Goal: Obtain resource: Download file/media

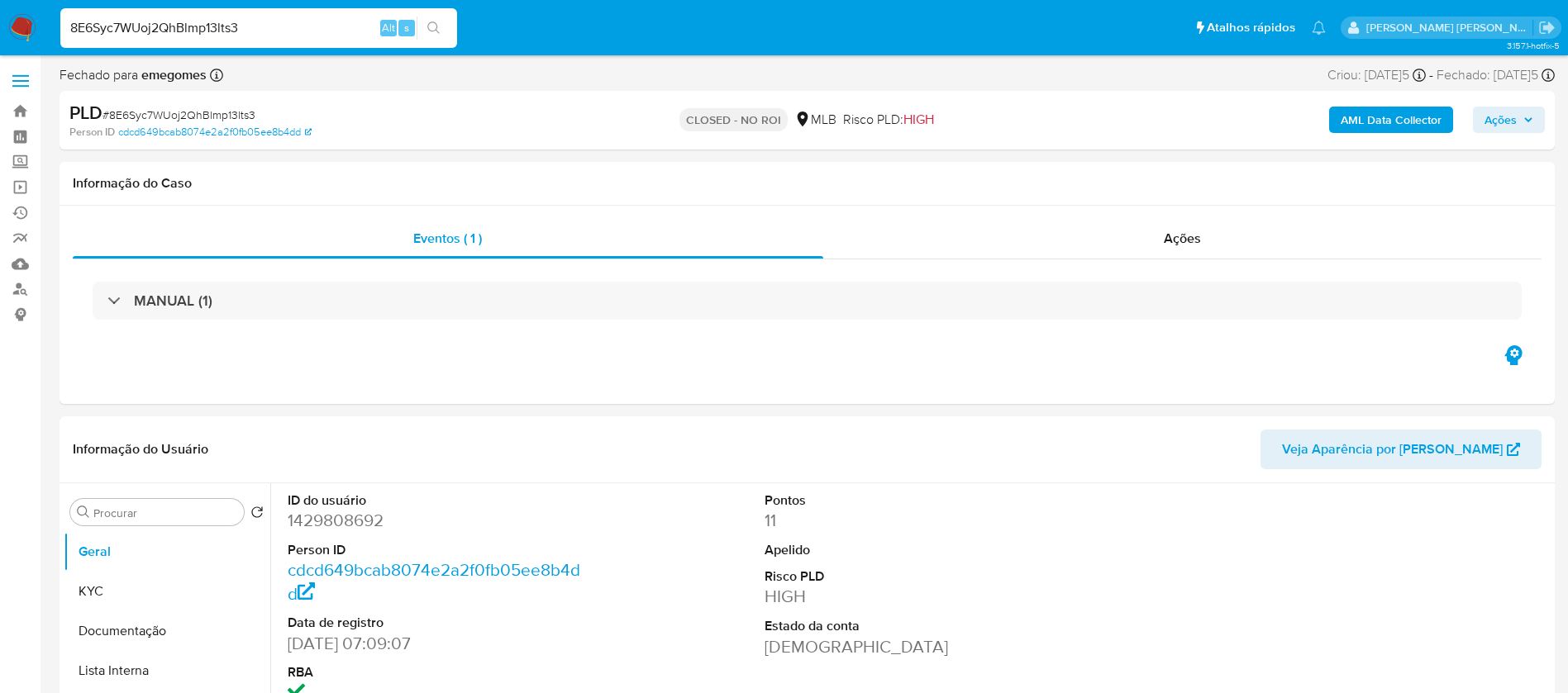
select select "10"
click at [1091, 125] on div "AML Data Collector Ações" at bounding box center [1301, 120] width 488 height 39
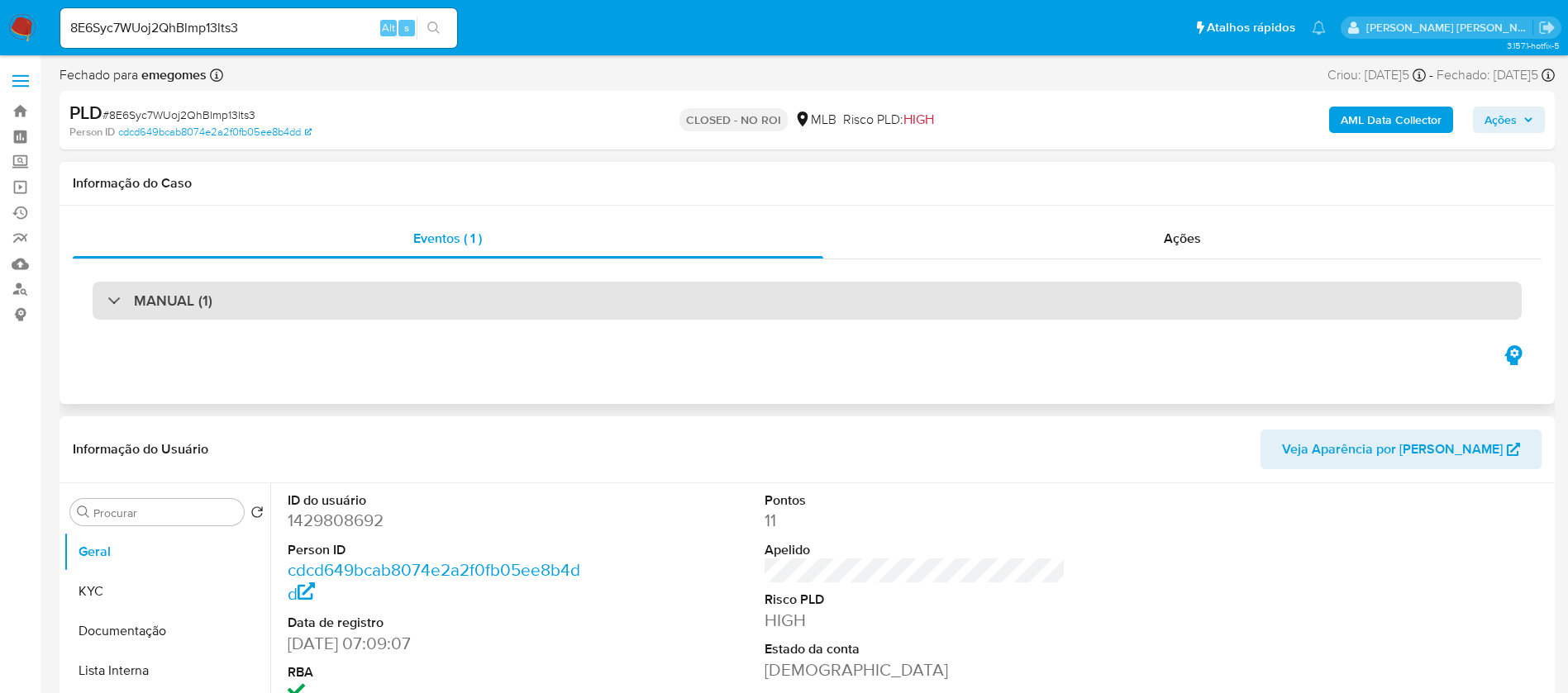
click at [574, 292] on div "MANUAL (1)" at bounding box center [807, 301] width 1429 height 38
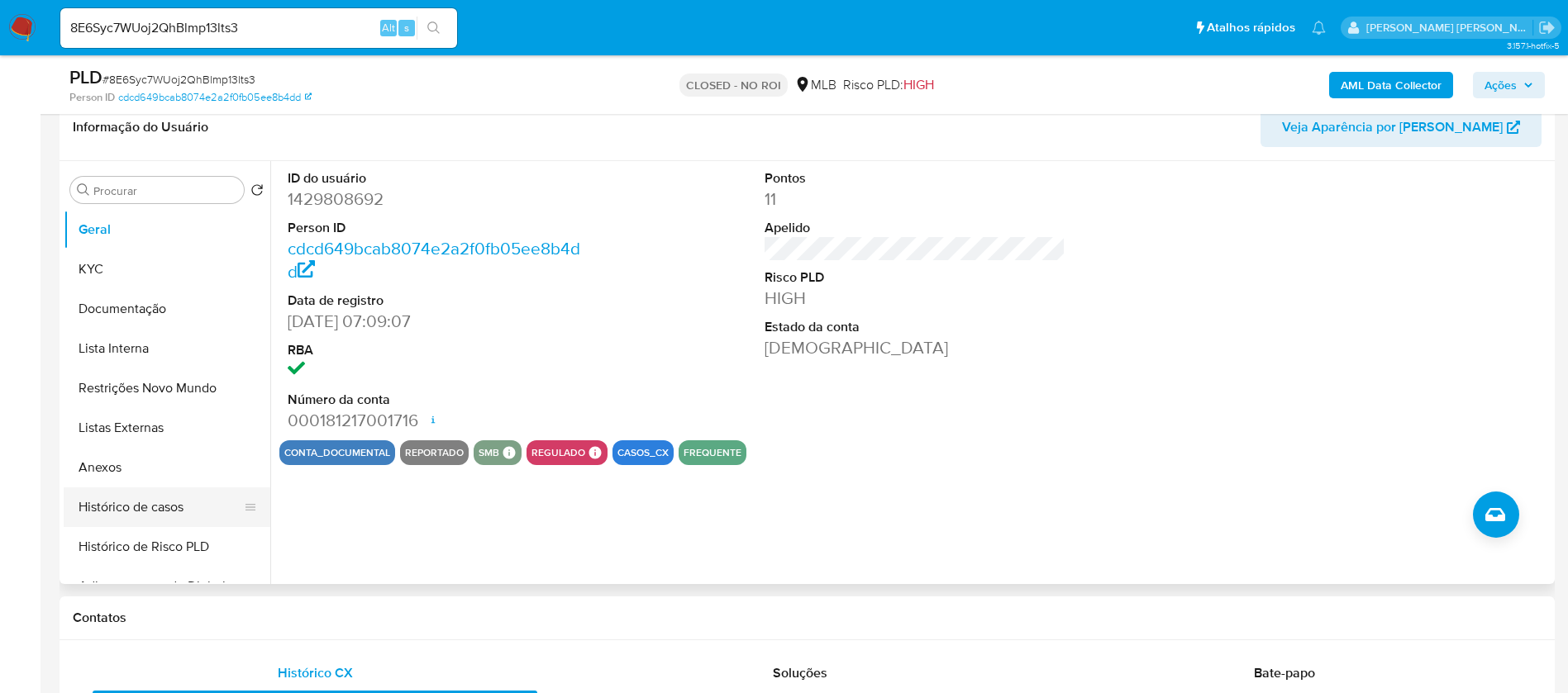
scroll to position [371, 0]
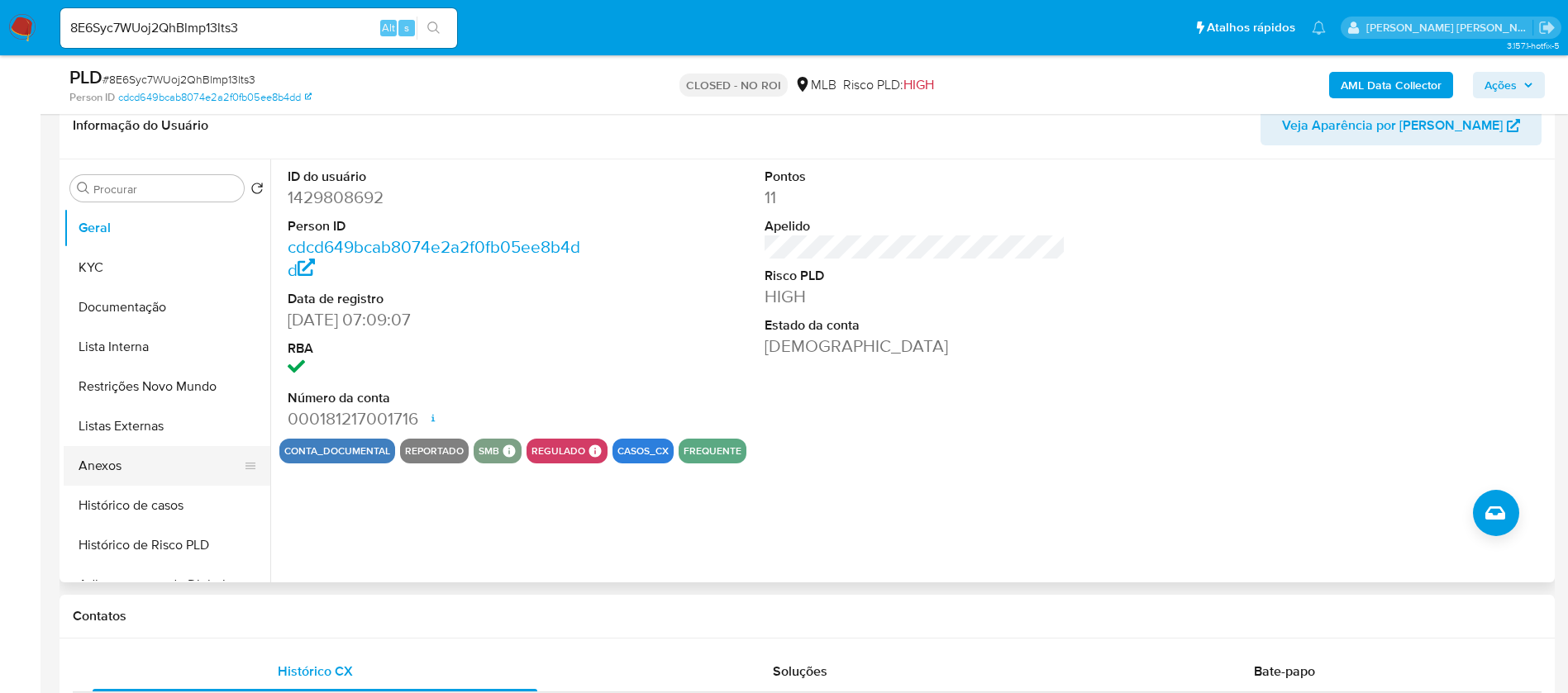
click at [122, 459] on button "Anexos" at bounding box center [160, 466] width 194 height 40
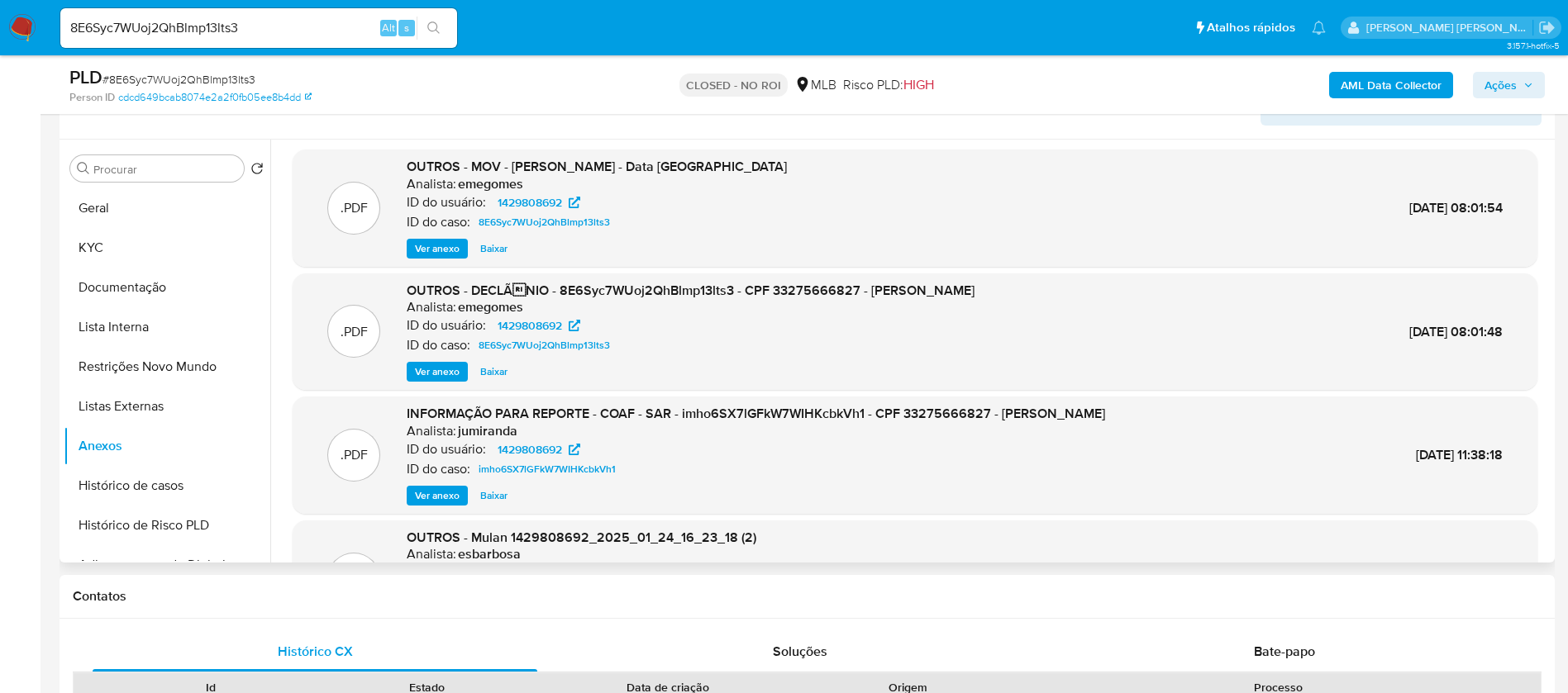
scroll to position [0, 0]
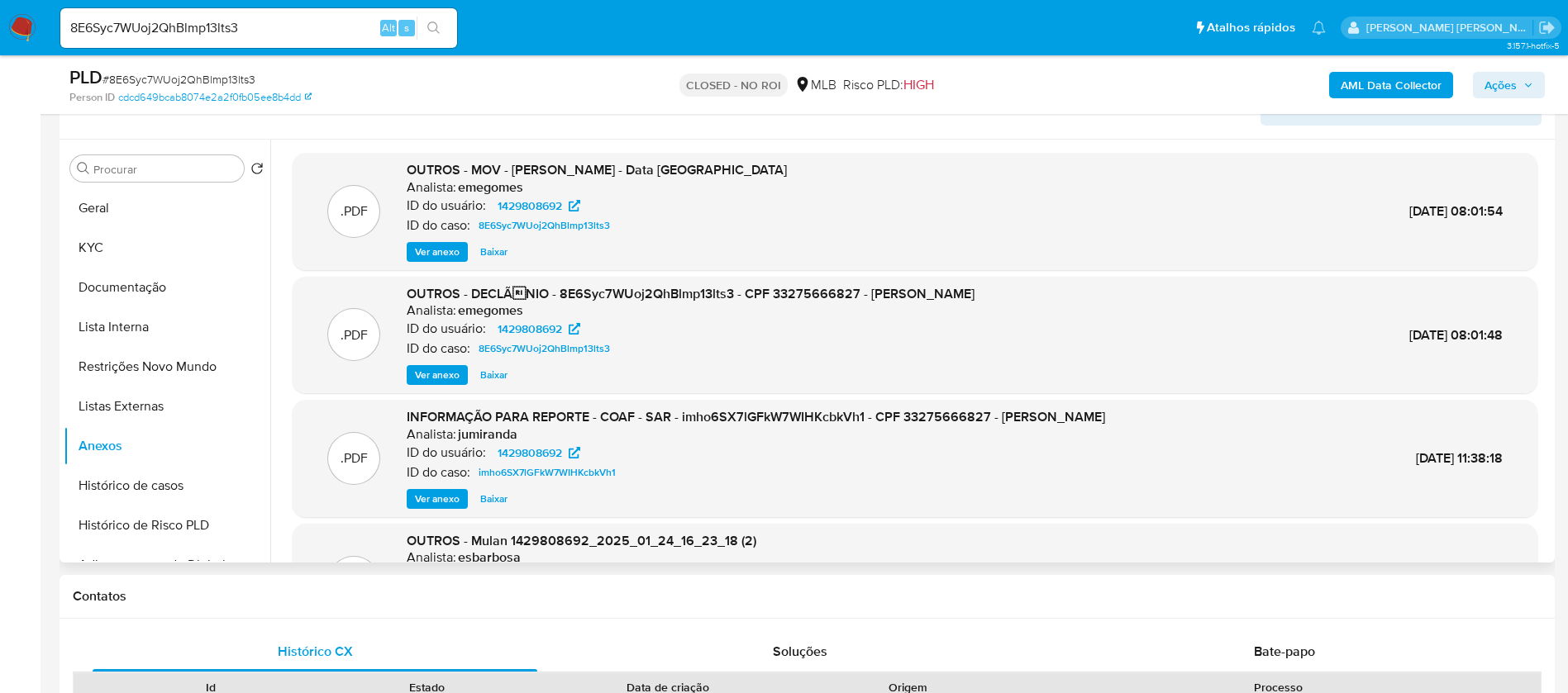
click at [489, 248] on span "Baixar" at bounding box center [494, 251] width 28 height 16
click at [973, 168] on div ".PDF OUTROS - MOV - [PERSON_NAME] - Data TX Analista: emegomes ID do usuário: 1…" at bounding box center [915, 211] width 1228 height 101
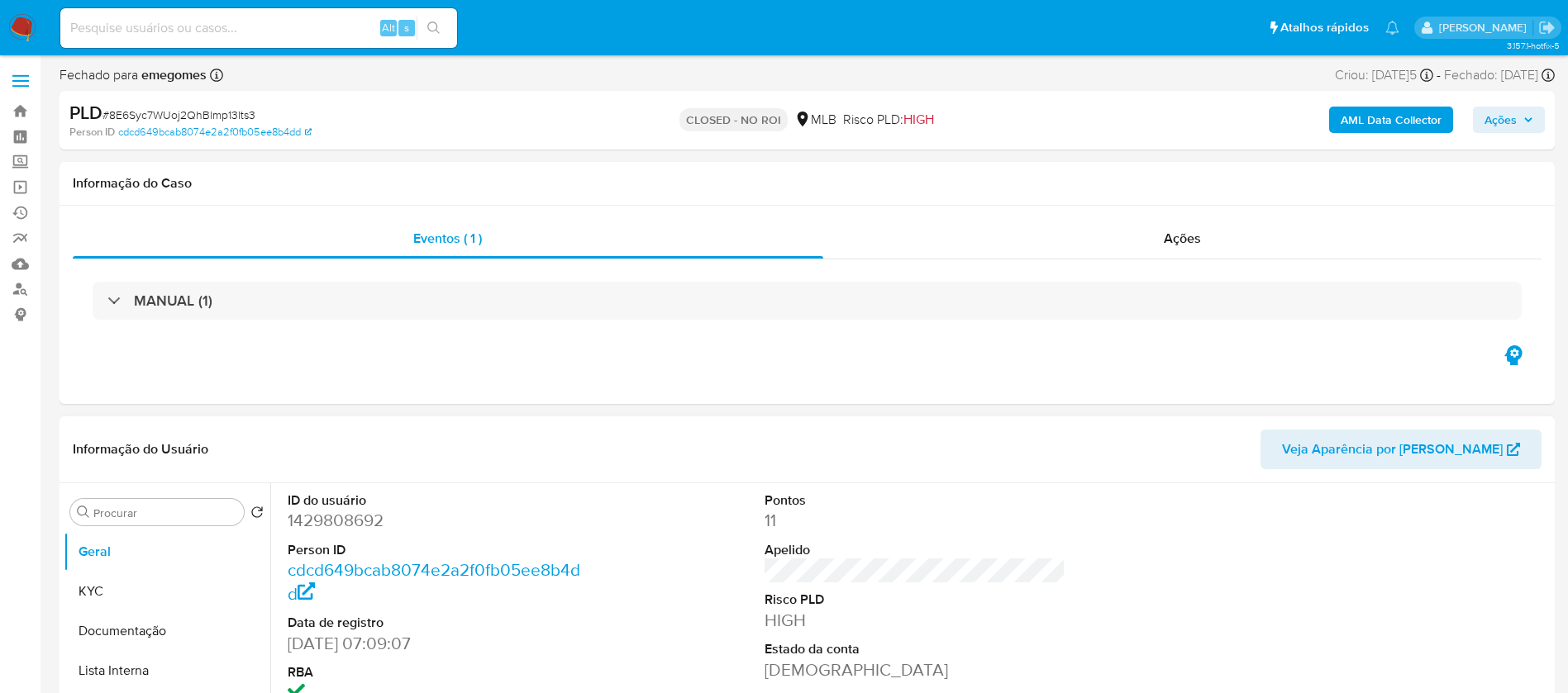
select select "10"
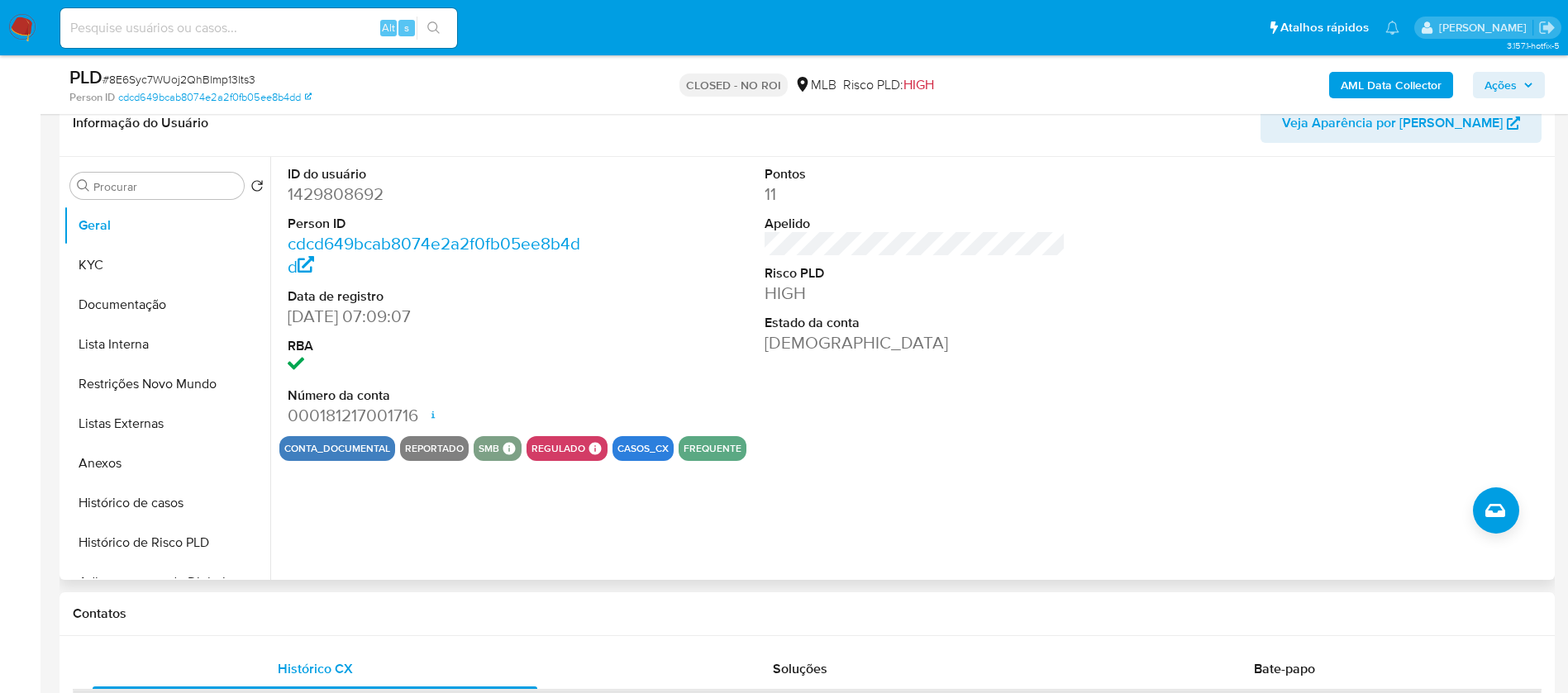
scroll to position [248, 0]
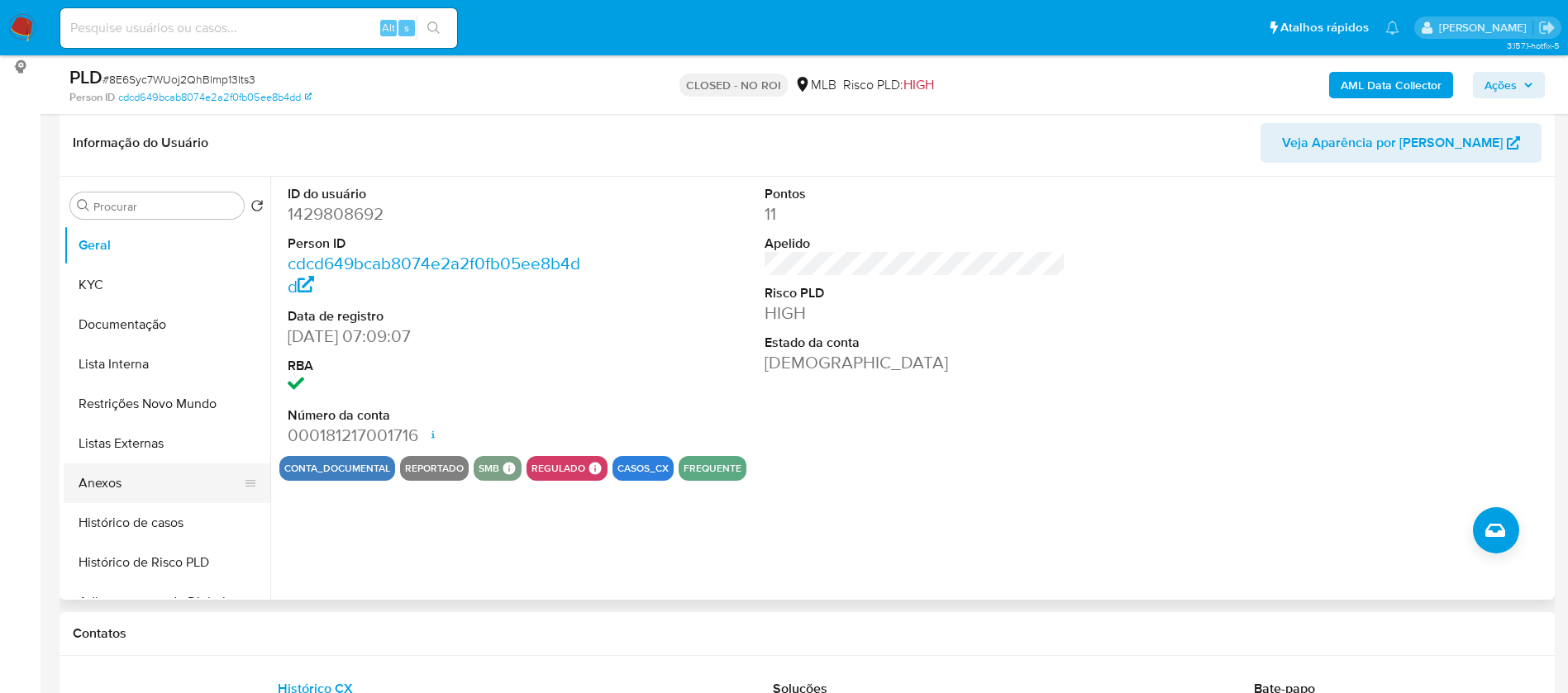
click at [112, 476] on button "Anexos" at bounding box center [160, 483] width 194 height 40
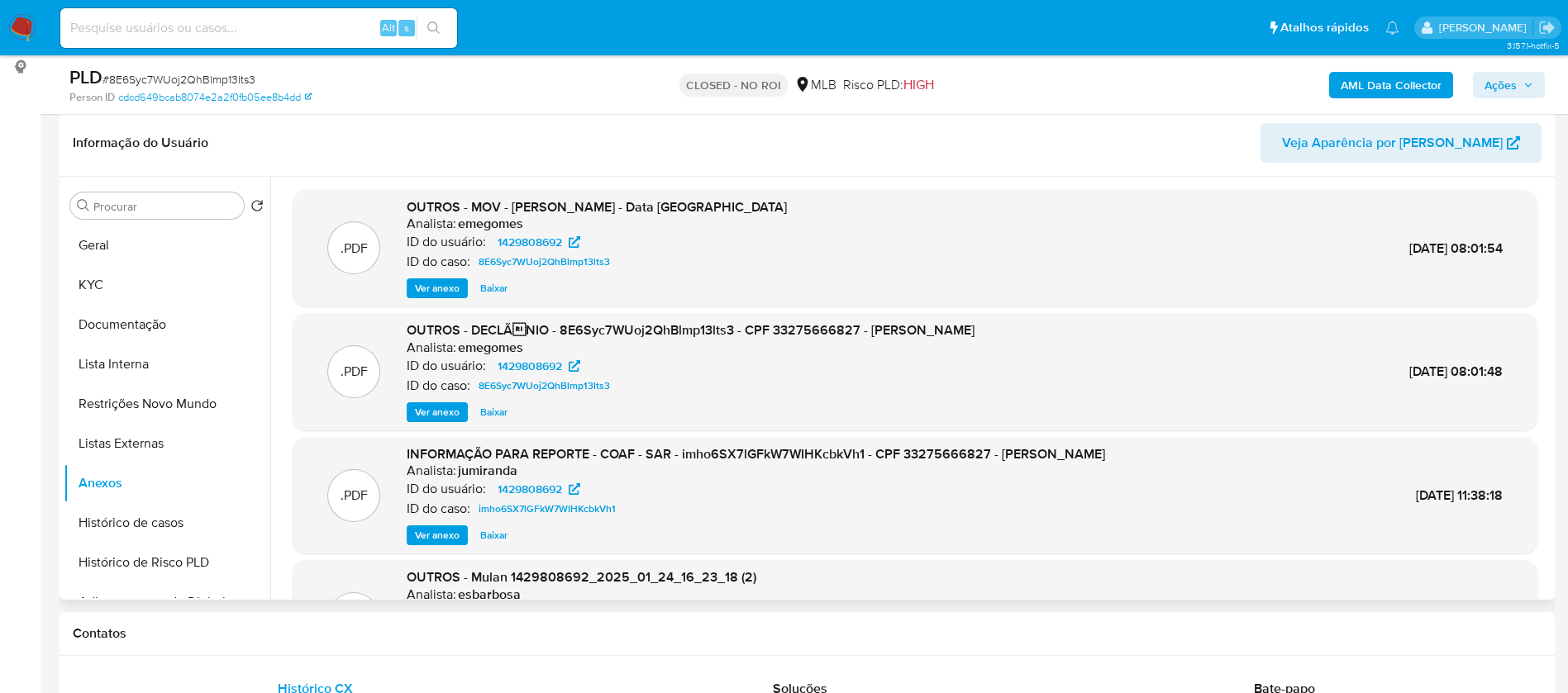
click at [491, 413] on span "Baixar" at bounding box center [494, 412] width 28 height 16
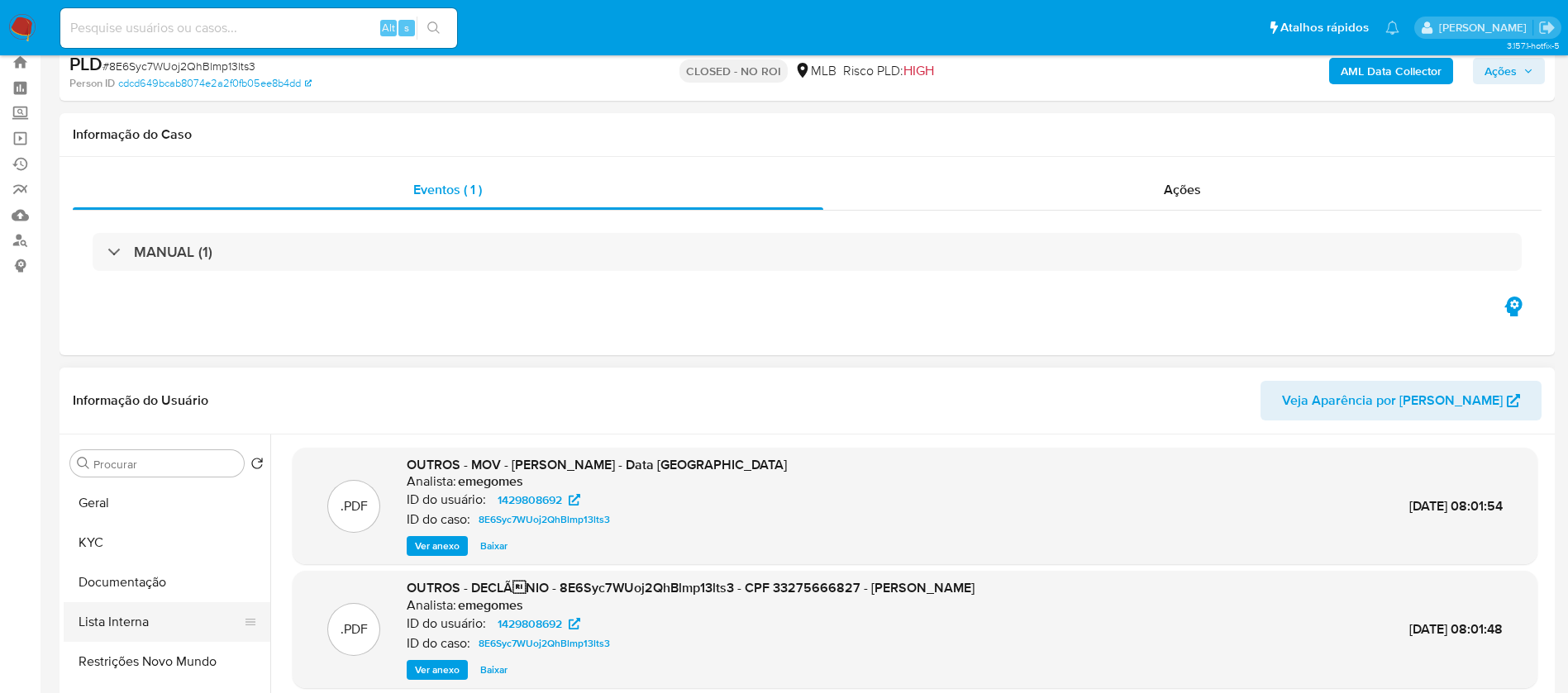
scroll to position [124, 0]
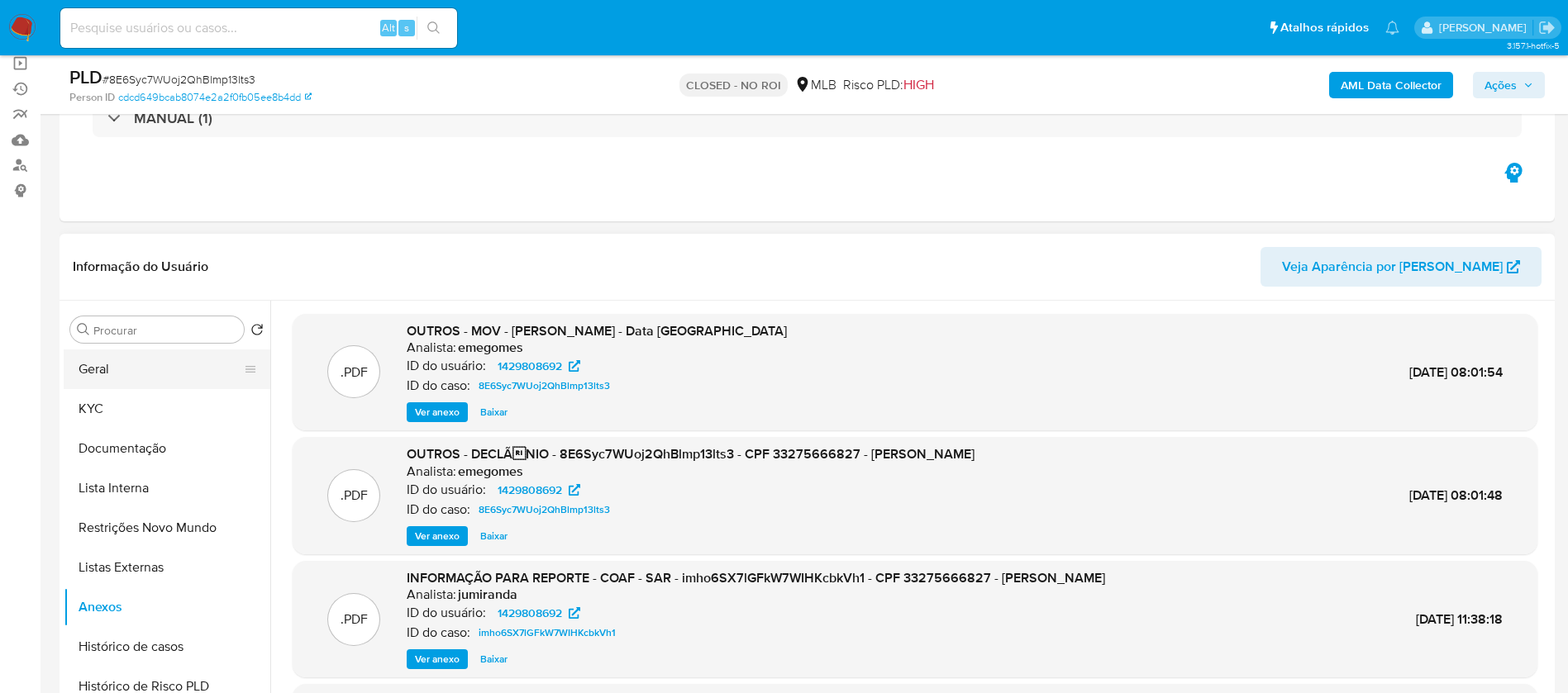
click at [137, 371] on button "Geral" at bounding box center [160, 369] width 194 height 40
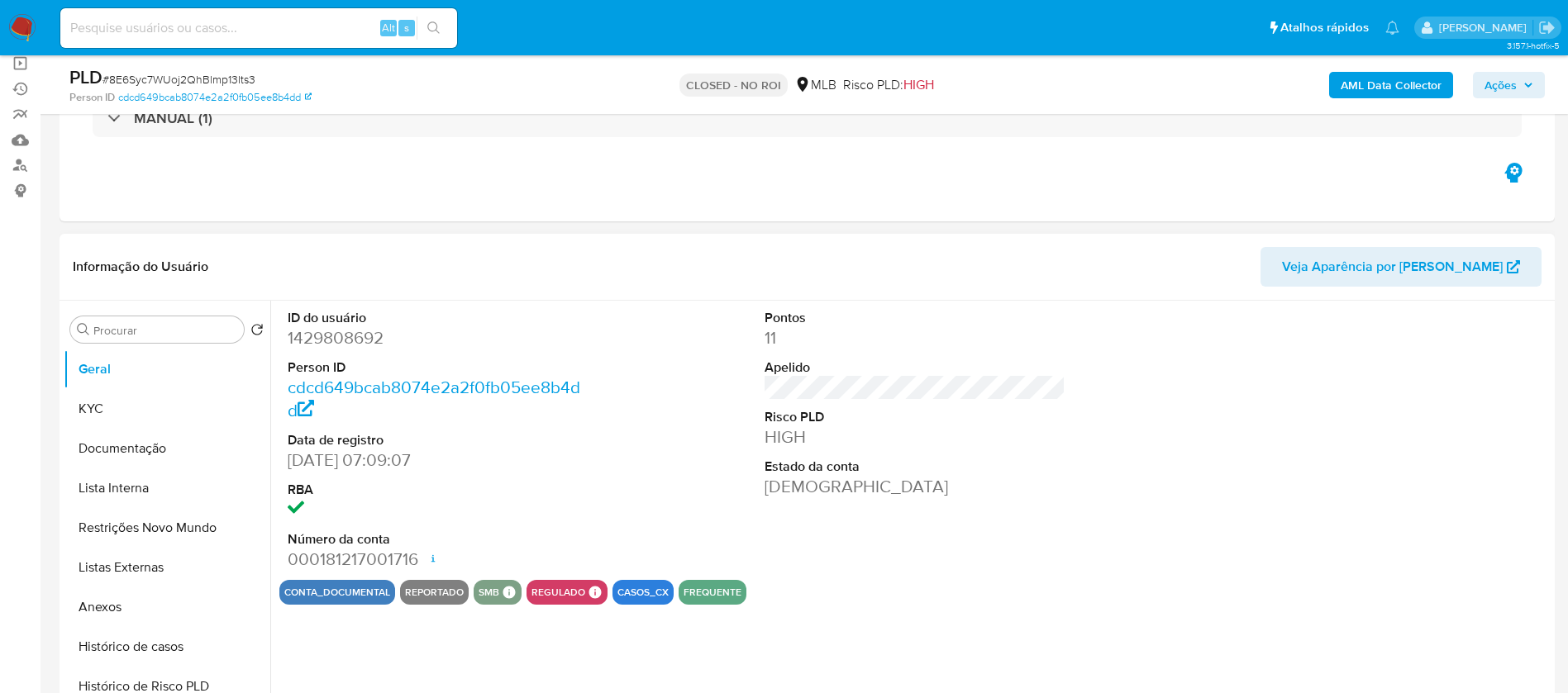
click at [366, 334] on dd "1429808692" at bounding box center [438, 338] width 302 height 23
copy dd "1429808692"
click at [611, 395] on div "ID do usuário 1429808692 Person ID cdcd649bcab8074e2a2f0fb05ee8b4dd Data de reg…" at bounding box center [915, 440] width 1271 height 279
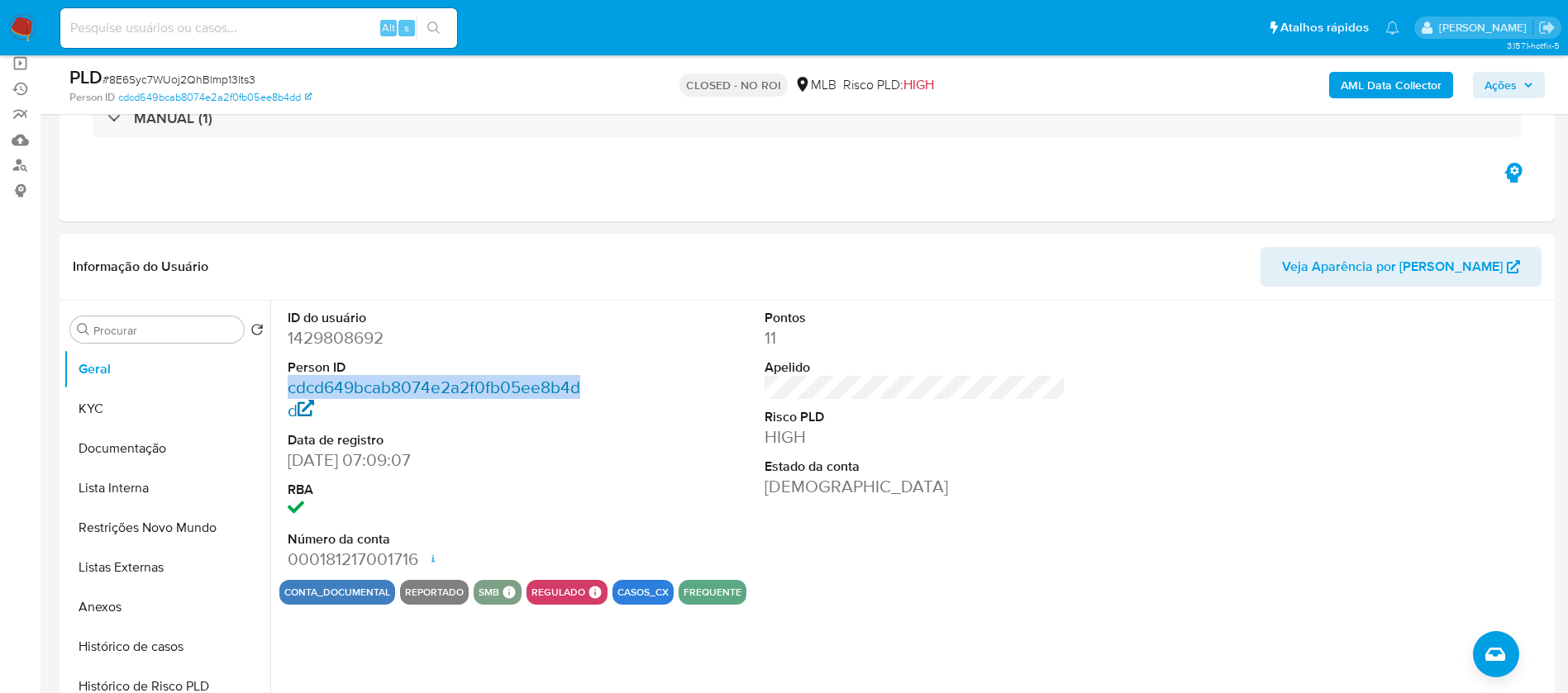
drag, startPoint x: 599, startPoint y: 383, endPoint x: 288, endPoint y: 396, distance: 311.3
click at [288, 396] on div "ID do usuário 1429808692 Person ID cdcd649bcab8074e2a2f0fb05ee8b4dd Data de reg…" at bounding box center [915, 440] width 1271 height 279
click at [580, 470] on dd "[DATE] 07:09:07" at bounding box center [438, 460] width 302 height 23
